Goal: Find specific page/section: Find specific page/section

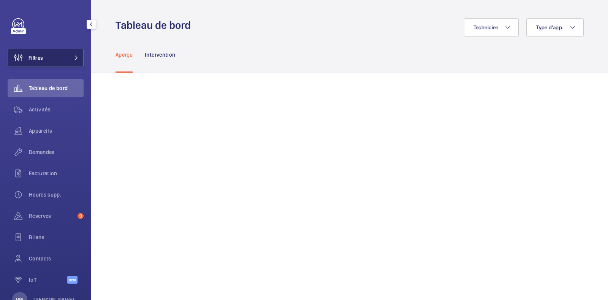
click at [58, 52] on button "Filtres" at bounding box center [46, 58] width 76 height 18
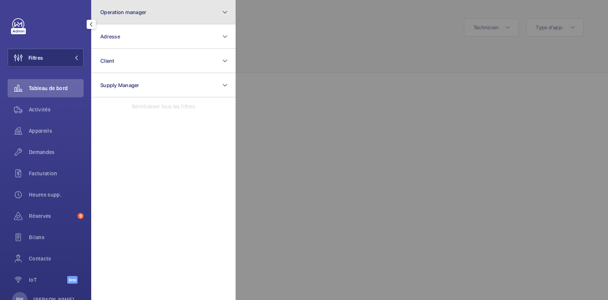
click at [130, 12] on span "Operation manager" at bounding box center [123, 12] width 46 height 6
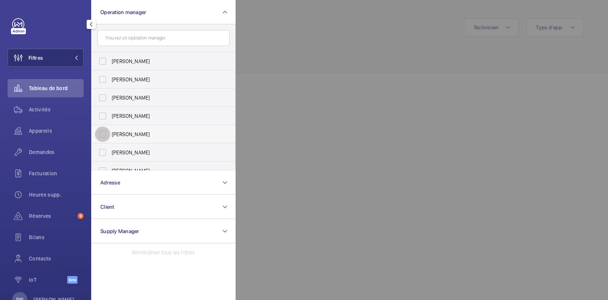
click at [101, 138] on input "[PERSON_NAME]" at bounding box center [102, 133] width 15 height 15
checkbox input "true"
click at [322, 55] on div at bounding box center [539, 150] width 608 height 300
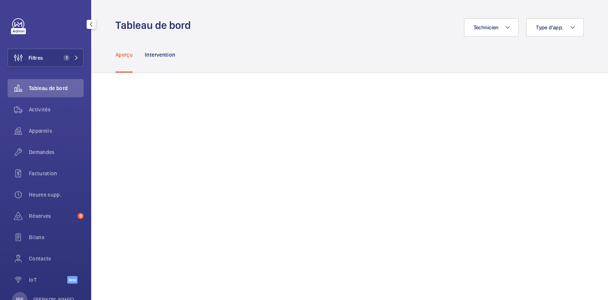
click at [19, 26] on link at bounding box center [18, 24] width 12 height 12
click at [62, 51] on button "Filtres 1" at bounding box center [46, 58] width 76 height 18
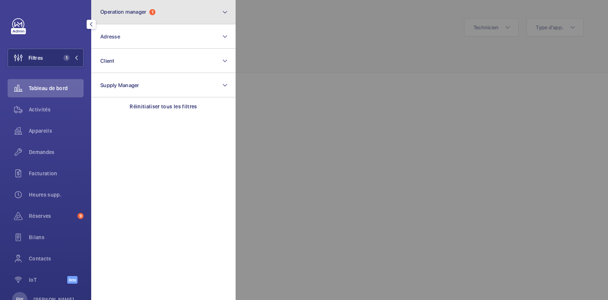
click at [117, 9] on span "Operation manager" at bounding box center [123, 12] width 46 height 6
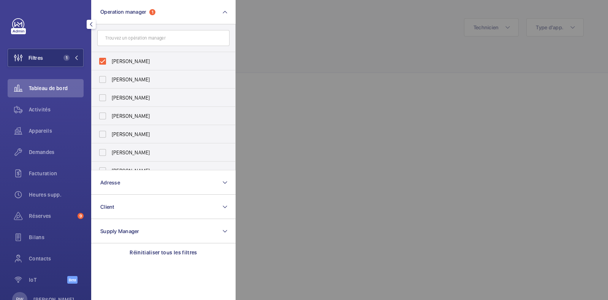
click at [342, 50] on div at bounding box center [539, 150] width 608 height 300
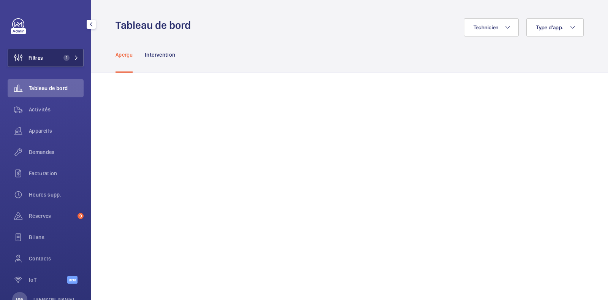
click at [63, 57] on span "1" at bounding box center [66, 58] width 6 height 6
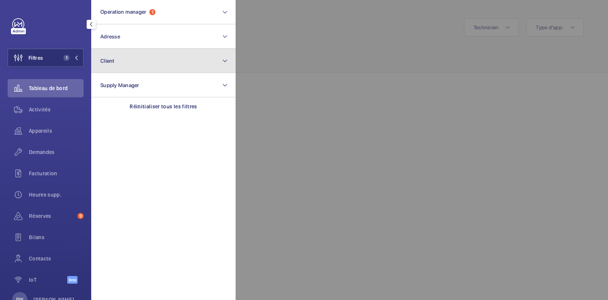
click at [115, 66] on button "Client" at bounding box center [163, 61] width 144 height 24
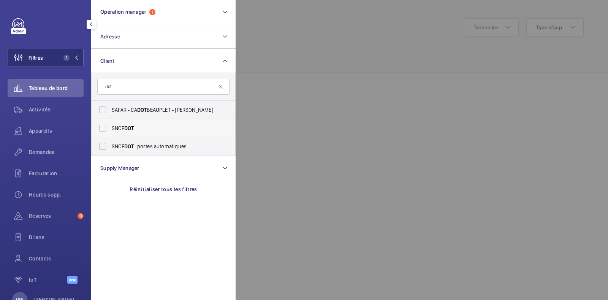
type input "dot"
click at [116, 128] on span "SNCF DOT" at bounding box center [164, 128] width 104 height 8
click at [110, 128] on input "SNCF DOT" at bounding box center [102, 127] width 15 height 15
checkbox input "true"
click at [317, 46] on div at bounding box center [539, 150] width 608 height 300
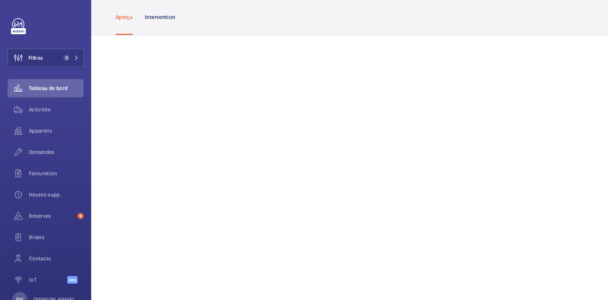
scroll to position [21, 0]
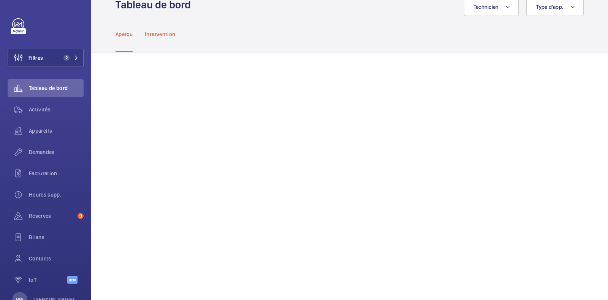
click at [169, 35] on p "Intervention" at bounding box center [160, 34] width 30 height 8
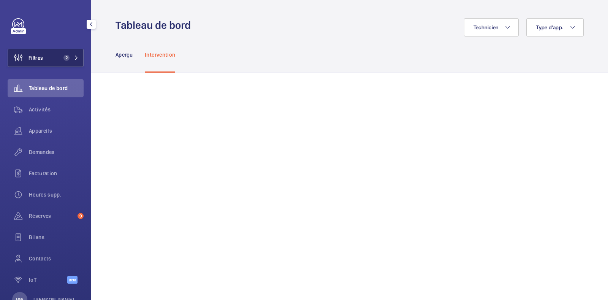
click at [60, 57] on span "2" at bounding box center [64, 58] width 9 height 6
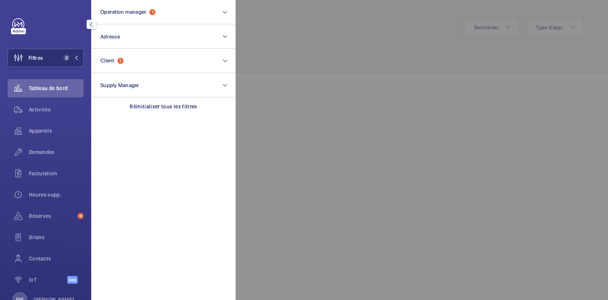
drag, startPoint x: 393, startPoint y: 56, endPoint x: 362, endPoint y: 65, distance: 32.2
click at [393, 56] on div at bounding box center [539, 150] width 608 height 300
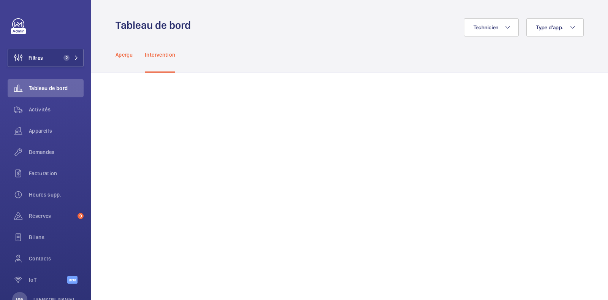
click at [127, 46] on div "Aperçu" at bounding box center [123, 54] width 17 height 36
click at [299, 46] on div "Aperçu Intervention" at bounding box center [349, 54] width 468 height 36
